Goal: Find specific page/section: Find specific page/section

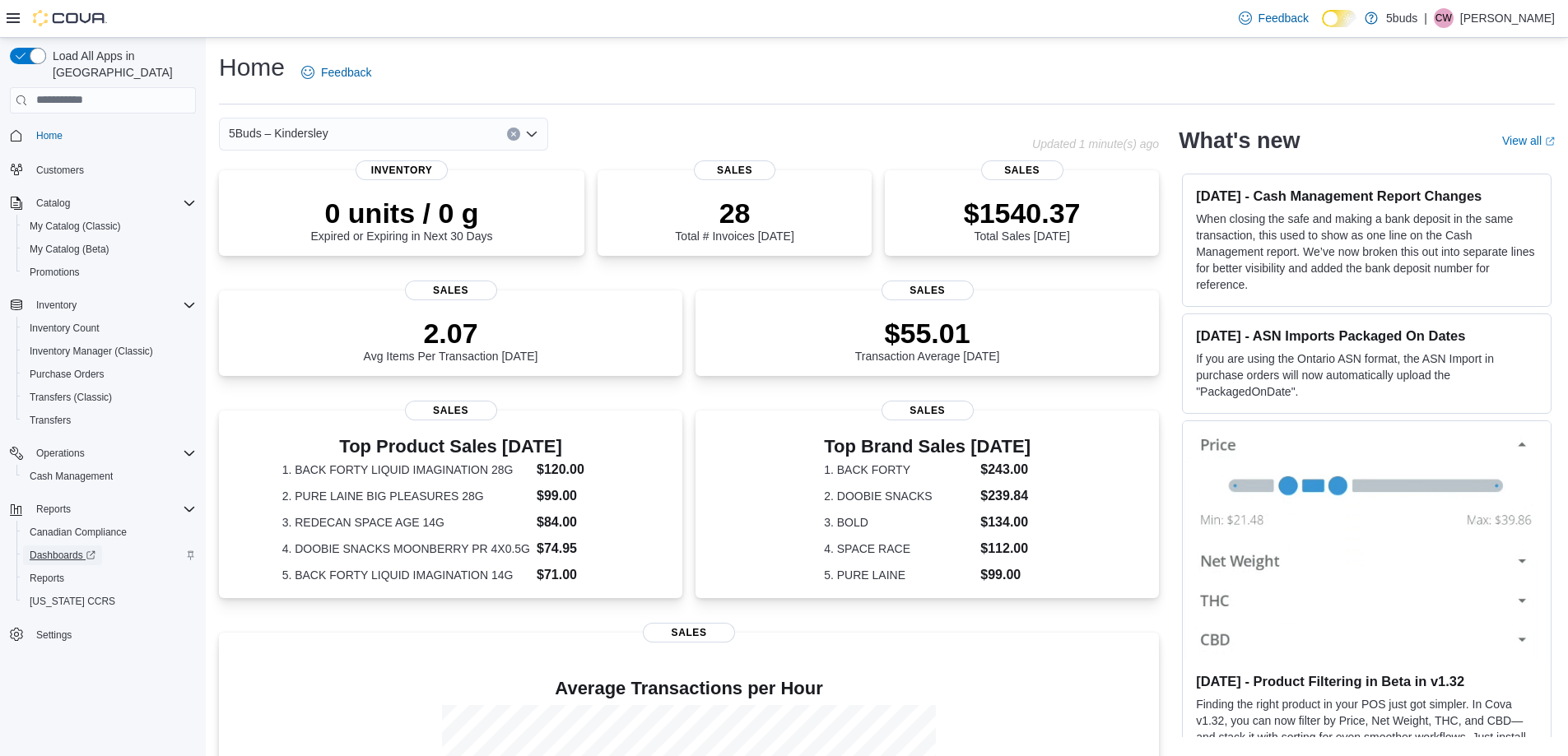
click at [76, 549] on span "Dashboards" at bounding box center [62, 555] width 66 height 14
